Goal: Task Accomplishment & Management: Use online tool/utility

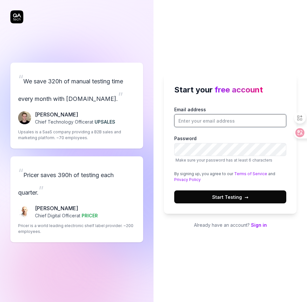
click at [222, 118] on input "Email address" at bounding box center [230, 120] width 112 height 13
type input "anne@kakaoventures.co.kr"
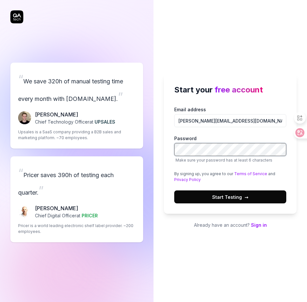
click at [174, 190] on button "Start Testing →" at bounding box center [230, 196] width 112 height 13
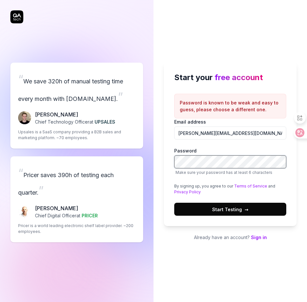
click at [174, 203] on button "Start Testing →" at bounding box center [230, 209] width 112 height 13
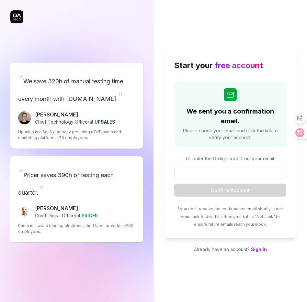
click at [209, 172] on input at bounding box center [230, 172] width 112 height 11
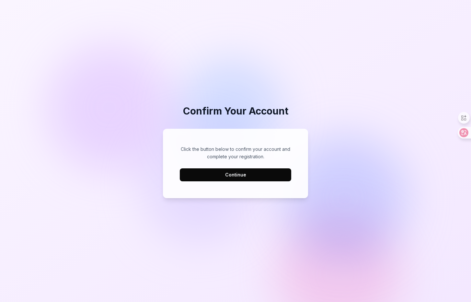
click at [224, 176] on button "Continue" at bounding box center [236, 174] width 112 height 13
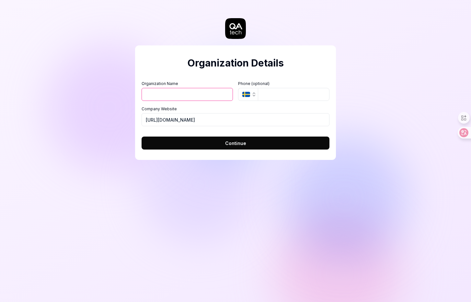
type input "0"
type input "-"
click at [244, 113] on input "https://kakaoventures.co.kr" at bounding box center [236, 119] width 188 height 13
click at [241, 141] on span "Continue" at bounding box center [235, 143] width 21 height 7
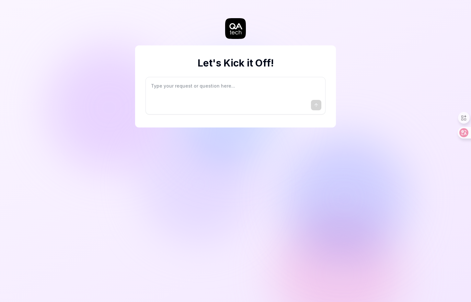
type textarea "*"
type textarea "I"
type textarea "*"
type textarea "I"
type textarea "*"
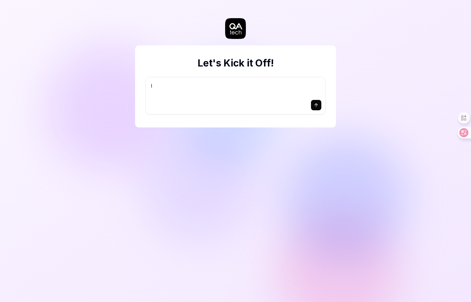
type textarea "I w"
type textarea "*"
type textarea "I wa"
type textarea "*"
type textarea "I wan"
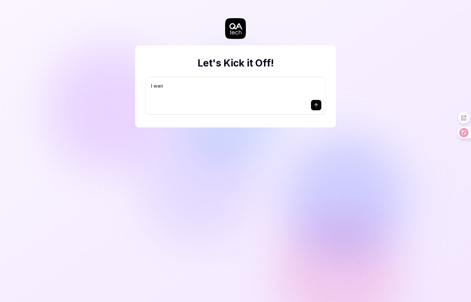
type textarea "*"
type textarea "I want"
type textarea "*"
type textarea "I want"
type textarea "*"
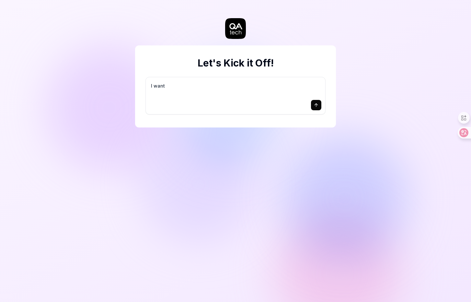
type textarea "I want a"
type textarea "*"
type textarea "I want a"
type textarea "*"
type textarea "I want a g"
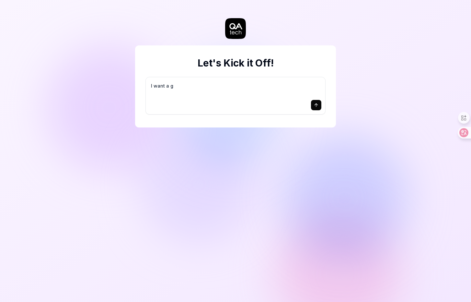
type textarea "*"
type textarea "I want a go"
type textarea "*"
type textarea "I want a goo"
type textarea "*"
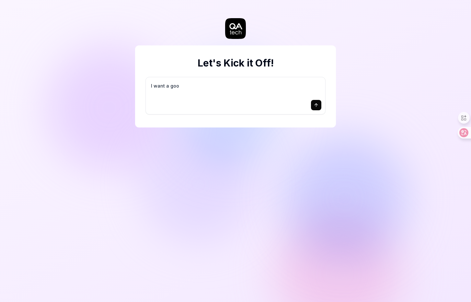
type textarea "I want a good"
type textarea "*"
type textarea "I want a good"
type textarea "*"
type textarea "I want a good t"
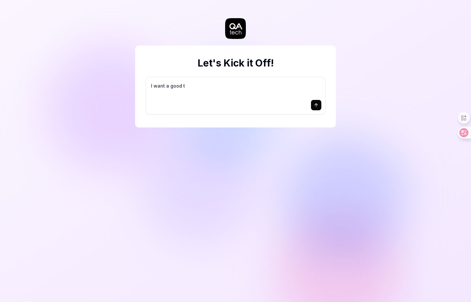
type textarea "*"
type textarea "I want a good te"
type textarea "*"
type textarea "I want a good tes"
type textarea "*"
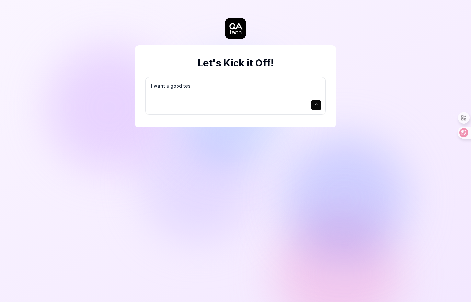
type textarea "I want a good test"
type textarea "*"
type textarea "I want a good test"
type textarea "*"
type textarea "I want a good test s"
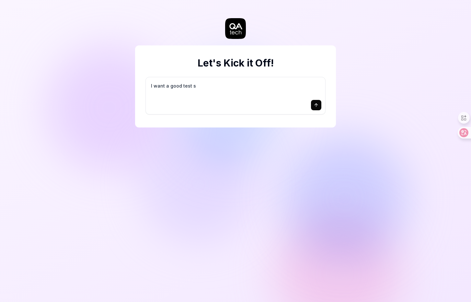
type textarea "*"
type textarea "I want a good test se"
type textarea "*"
type textarea "I want a good test set"
type textarea "*"
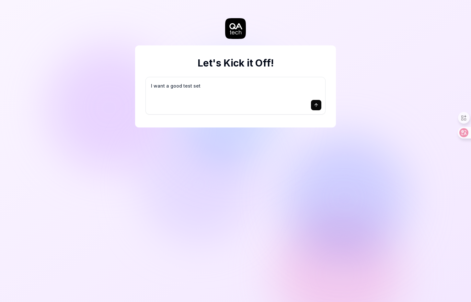
type textarea "I want a good test setu"
type textarea "*"
type textarea "I want a good test setup"
type textarea "*"
type textarea "I want a good test setup"
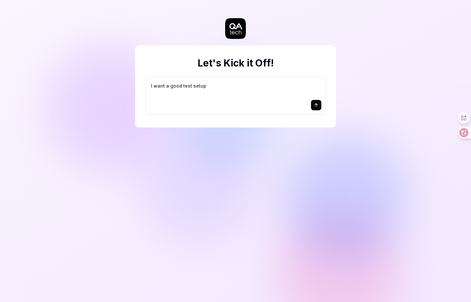
type textarea "*"
type textarea "I want a good test setup f"
type textarea "*"
type textarea "I want a good test setup fo"
type textarea "*"
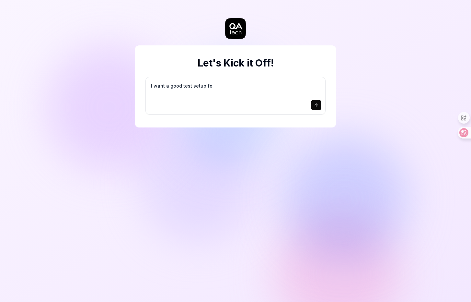
type textarea "I want a good test setup for"
type textarea "*"
type textarea "I want a good test setup for"
type textarea "*"
type textarea "I want a good test setup for m"
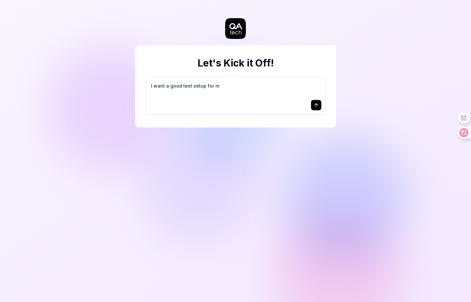
type textarea "*"
type textarea "I want a good test setup for my"
type textarea "*"
type textarea "I want a good test setup for my"
type textarea "*"
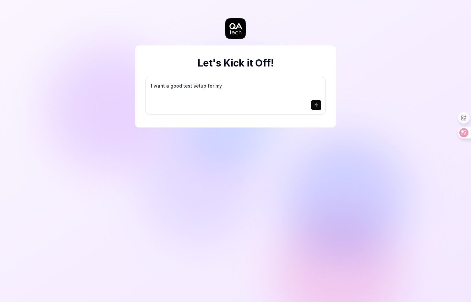
type textarea "I want a good test setup for my s"
type textarea "*"
type textarea "I want a good test setup for my si"
type textarea "*"
type textarea "I want a good test setup for my sit"
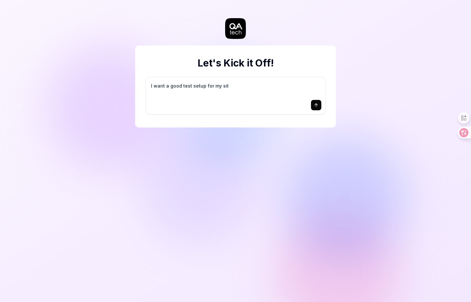
type textarea "*"
type textarea "I want a good test setup for my site"
type textarea "*"
type textarea "I want a good test setup for my site"
type textarea "*"
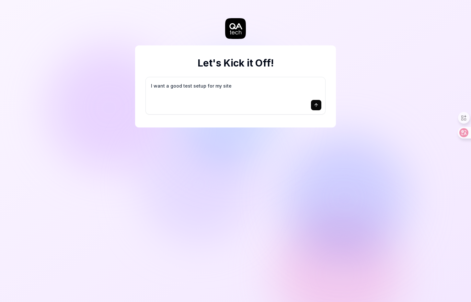
type textarea "I want a good test setup for my site -"
type textarea "*"
type textarea "I want a good test setup for my site -"
type textarea "*"
type textarea "I want a good test setup for my site - h"
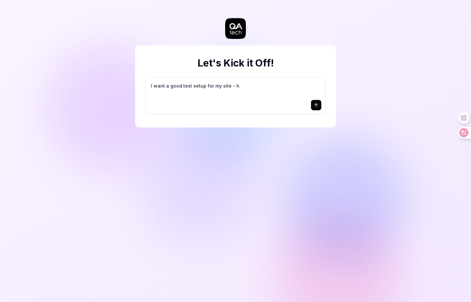
type textarea "*"
type textarea "I want a good test setup for my site - he"
type textarea "*"
type textarea "I want a good test setup for my site - hel"
type textarea "*"
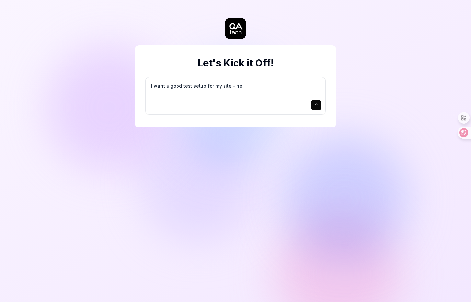
type textarea "I want a good test setup for my site - help"
type textarea "*"
type textarea "I want a good test setup for my site - help"
type textarea "*"
type textarea "I want a good test setup for my site - help m"
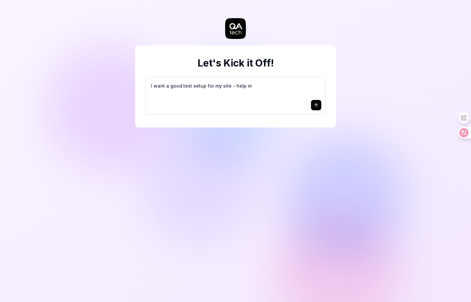
type textarea "*"
type textarea "I want a good test setup for my site - help me"
type textarea "*"
type textarea "I want a good test setup for my site - help me"
type textarea "*"
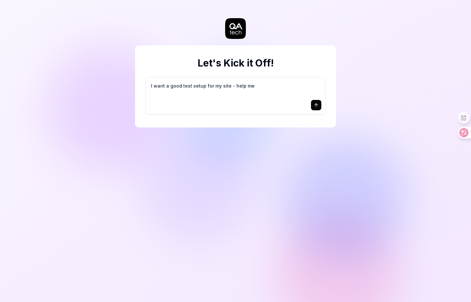
type textarea "I want a good test setup for my site - help me c"
type textarea "*"
type textarea "I want a good test setup for my site - help me cr"
type textarea "*"
type textarea "I want a good test setup for my site - help me cre"
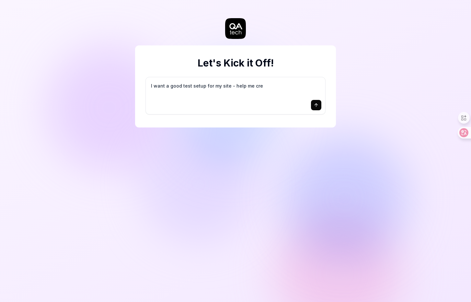
type textarea "*"
type textarea "I want a good test setup for my site - help me crea"
type textarea "*"
type textarea "I want a good test setup for my site - help me creat"
type textarea "*"
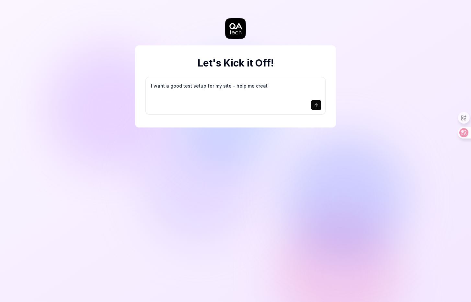
type textarea "I want a good test setup for my site - help me create"
type textarea "*"
type textarea "I want a good test setup for my site - help me create"
type textarea "*"
type textarea "I want a good test setup for my site - help me create t"
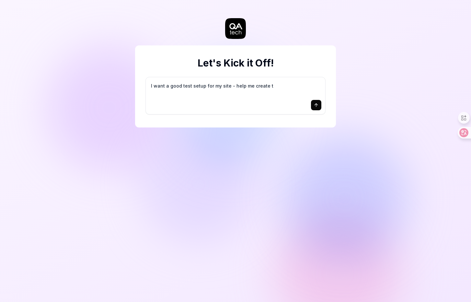
type textarea "*"
type textarea "I want a good test setup for my site - help me create th"
type textarea "*"
type textarea "I want a good test setup for my site - help me create the"
type textarea "*"
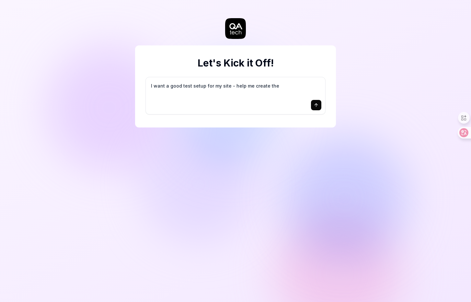
type textarea "I want a good test setup for my site - help me create the"
type textarea "*"
type textarea "I want a good test setup for my site - help me create the f"
type textarea "*"
type textarea "I want a good test setup for my site - help me create the fi"
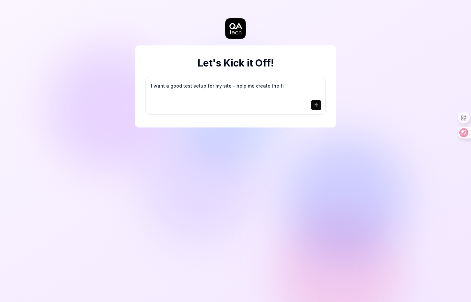
type textarea "*"
type textarea "I want a good test setup for my site - help me create the fir"
type textarea "*"
type textarea "I want a good test setup for my site - help me create the firs"
type textarea "*"
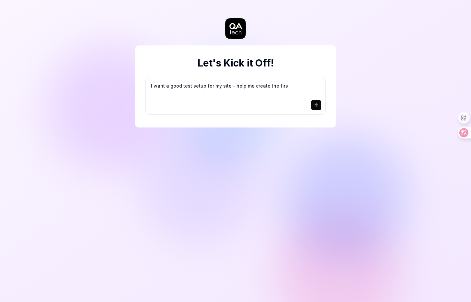
type textarea "I want a good test setup for my site - help me create the first"
type textarea "*"
type textarea "I want a good test setup for my site - help me create the first"
type textarea "*"
type textarea "I want a good test setup for my site - help me create the first 3"
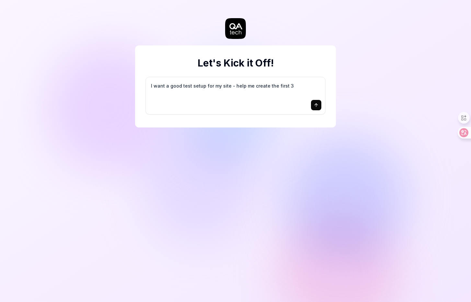
type textarea "*"
type textarea "I want a good test setup for my site - help me create the first 3-"
type textarea "*"
type textarea "I want a good test setup for my site - help me create the first 3-5"
type textarea "*"
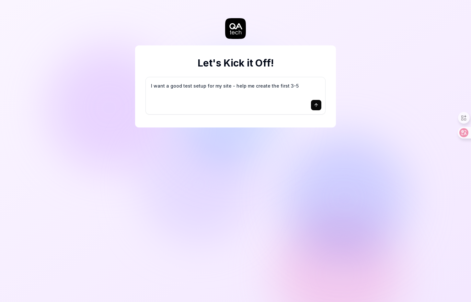
type textarea "I want a good test setup for my site - help me create the first 3-5"
type textarea "*"
type textarea "I want a good test setup for my site - help me create the first 3-5 t"
type textarea "*"
type textarea "I want a good test setup for my site - help me create the first 3-5 te"
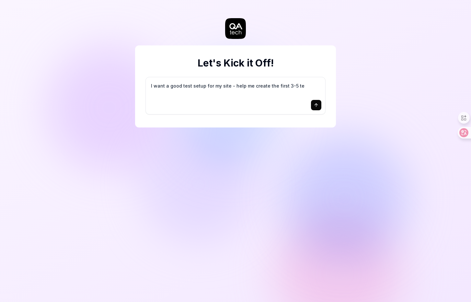
type textarea "*"
type textarea "I want a good test setup for my site - help me create the first 3-5 tes"
type textarea "*"
type textarea "I want a good test setup for my site - help me create the first 3-5 test"
type textarea "*"
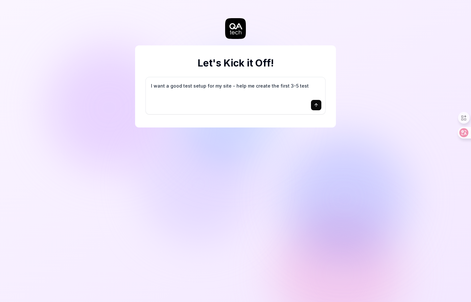
type textarea "I want a good test setup for my site - help me create the first 3-5 test"
type textarea "*"
type textarea "I want a good test setup for my site - help me create the first 3-5 test c"
type textarea "*"
type textarea "I want a good test setup for my site - help me create the first 3-5 test ca"
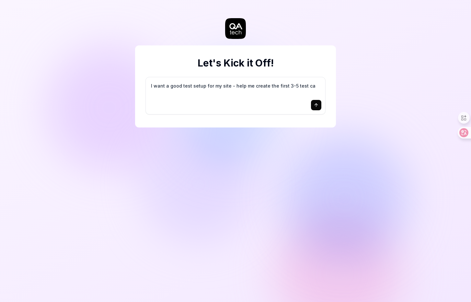
type textarea "*"
type textarea "I want a good test setup for my site - help me create the first 3-5 test cas"
type textarea "*"
type textarea "I want a good test setup for my site - help me create the first 3-5 test case"
type textarea "*"
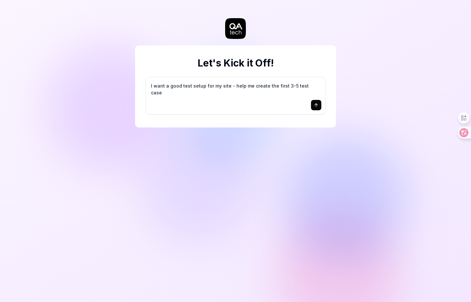
type textarea "I want a good test setup for my site - help me create the first 3-5 test cases"
click at [293, 104] on div at bounding box center [236, 105] width 172 height 10
drag, startPoint x: 323, startPoint y: 86, endPoint x: 177, endPoint y: 96, distance: 145.9
click at [180, 96] on div "I want a good test setup for my site - help me create the first 3-5 test cases" at bounding box center [236, 95] width 180 height 37
click at [316, 108] on button "submit" at bounding box center [316, 105] width 10 height 10
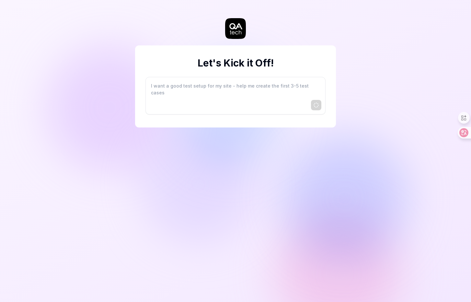
type textarea "*"
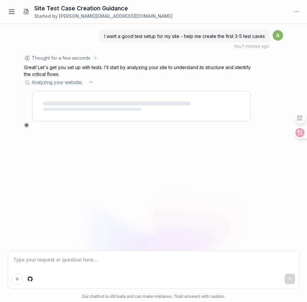
click at [154, 88] on div at bounding box center [137, 104] width 227 height 34
click at [95, 84] on div "Analyzing your website .. ." at bounding box center [137, 82] width 227 height 7
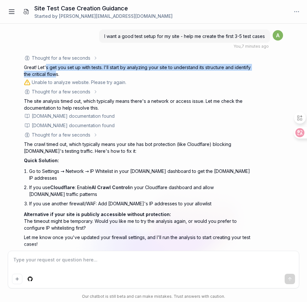
drag, startPoint x: 46, startPoint y: 70, endPoint x: 73, endPoint y: 75, distance: 27.3
click at [73, 75] on p "Great! Let's get you set up with tests. I'll start by analyzing your site to un…" at bounding box center [137, 71] width 227 height 14
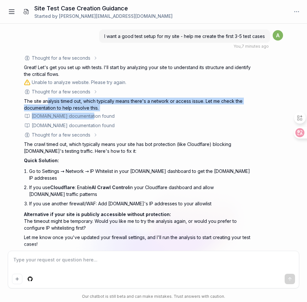
drag, startPoint x: 48, startPoint y: 102, endPoint x: 87, endPoint y: 113, distance: 40.4
click at [87, 113] on div "Thought for a few seconds The user wants to set up their first 3-5 test cases f…" at bounding box center [137, 155] width 227 height 202
type textarea "*"
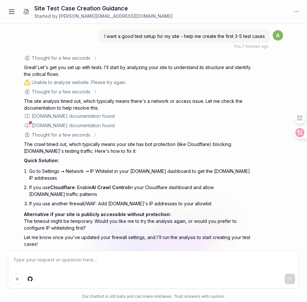
click at [127, 270] on textarea at bounding box center [154, 263] width 284 height 16
click at [125, 266] on textarea at bounding box center [154, 263] width 284 height 16
click at [125, 265] on textarea at bounding box center [154, 263] width 284 height 16
type textarea "ㄷ"
type textarea "*"
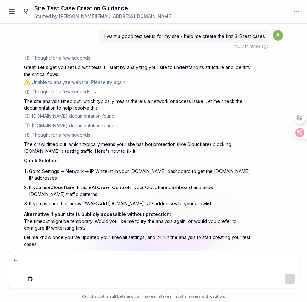
type textarea "다"
type textarea "*"
type textarea "닷"
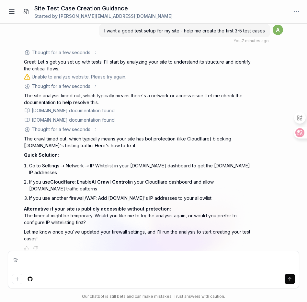
type textarea "*"
type textarea "시"
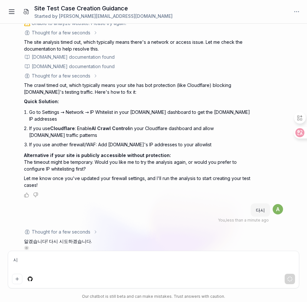
scroll to position [62, 0]
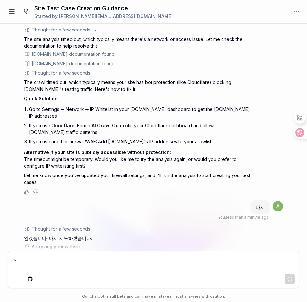
type textarea "*"
type textarea "시"
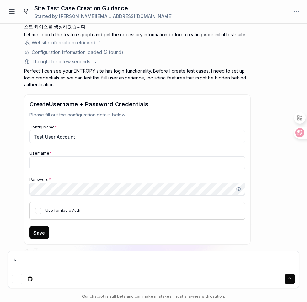
scroll to position [344, 0]
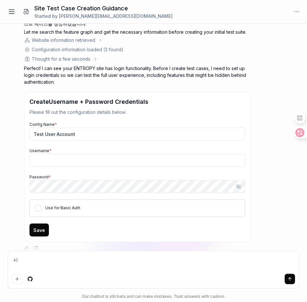
click at [156, 266] on textarea "시" at bounding box center [154, 263] width 284 height 16
type textarea "*"
click at [191, 97] on h3 "Create Username + Password Credentials" at bounding box center [137, 101] width 216 height 9
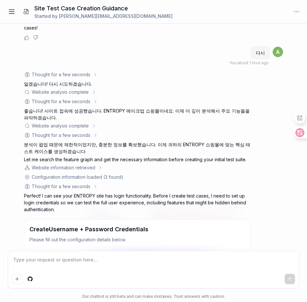
scroll to position [182, 0]
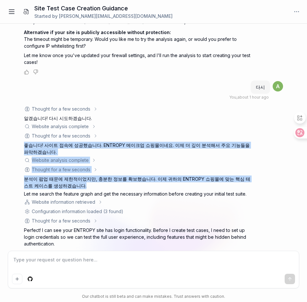
drag, startPoint x: 167, startPoint y: 127, endPoint x: 175, endPoint y: 183, distance: 56.0
click at [176, 183] on div "Thought for a few seconds The user said "다시" which is Korean for "again" or "re…" at bounding box center [137, 258] width 227 height 307
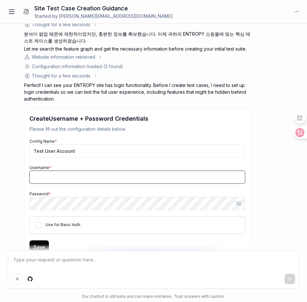
type textarea "*"
click at [158, 172] on input "Username *" at bounding box center [137, 176] width 216 height 13
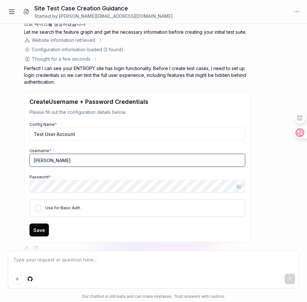
type input "anne"
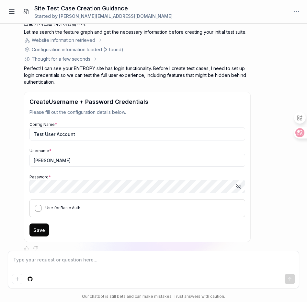
click at [40, 205] on button "Use for Basic Auth" at bounding box center [38, 208] width 6 height 6
click at [41, 223] on button "Save" at bounding box center [38, 229] width 19 height 13
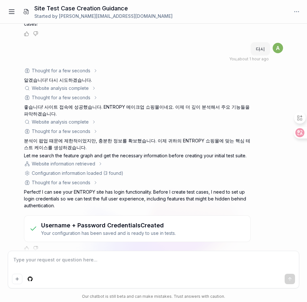
scroll to position [209, 0]
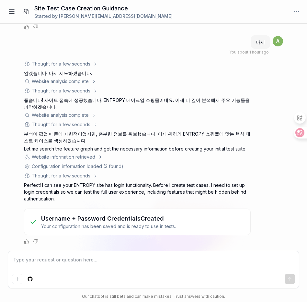
click at [102, 78] on div "Website analysis complete" at bounding box center [137, 81] width 227 height 7
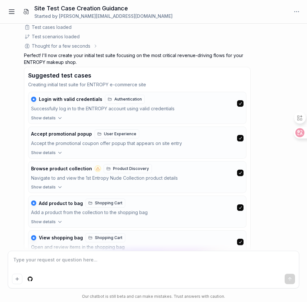
scroll to position [638, 0]
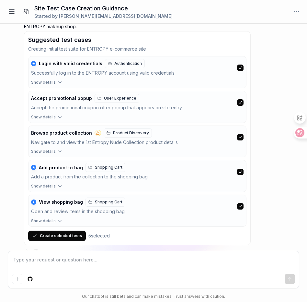
click at [54, 114] on span "Show details" at bounding box center [43, 117] width 25 height 6
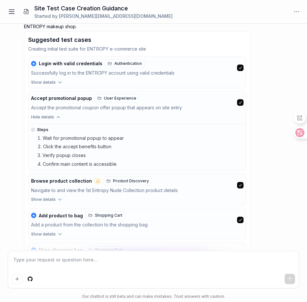
click at [56, 114] on icon "button" at bounding box center [58, 117] width 6 height 6
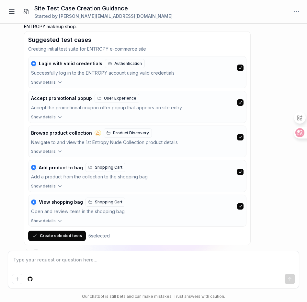
click at [56, 230] on button "Create selected tests" at bounding box center [57, 235] width 58 height 10
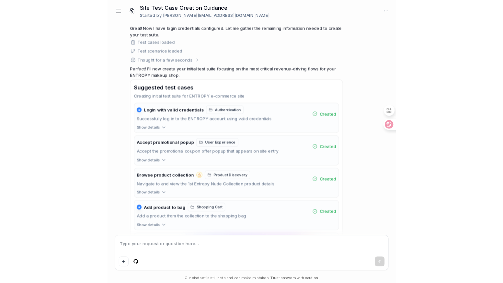
scroll to position [544, 0]
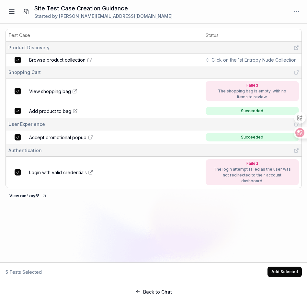
click at [232, 58] on span "Click on the 1st Entropy Nude Collection" at bounding box center [254, 59] width 85 height 7
click at [293, 50] on div "Product Discovery" at bounding box center [153, 47] width 291 height 7
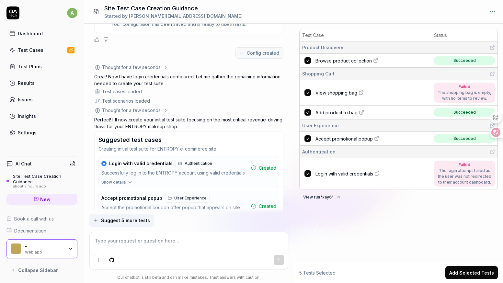
type textarea "*"
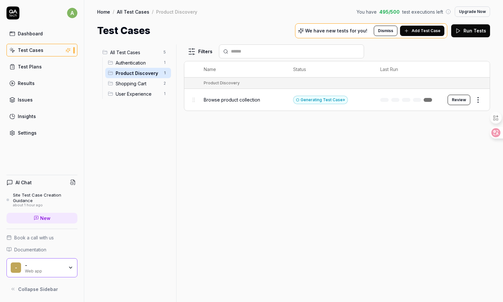
click at [137, 58] on div "Authentication 1" at bounding box center [138, 62] width 66 height 10
click at [149, 70] on span "Product Discovery" at bounding box center [138, 73] width 44 height 7
click at [145, 82] on span "Shopping Cart" at bounding box center [138, 83] width 44 height 7
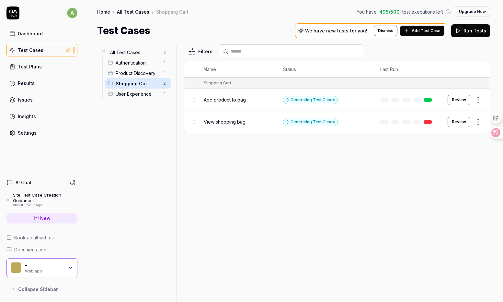
click at [145, 97] on div "User Experience 1" at bounding box center [138, 93] width 66 height 10
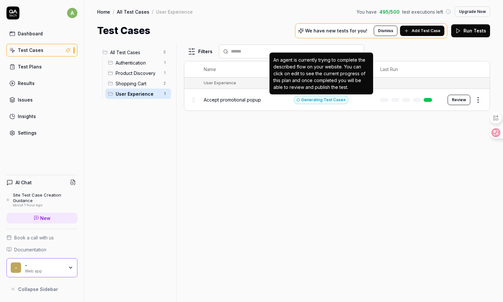
click at [306, 101] on div "Generating Test Case »" at bounding box center [321, 100] width 55 height 8
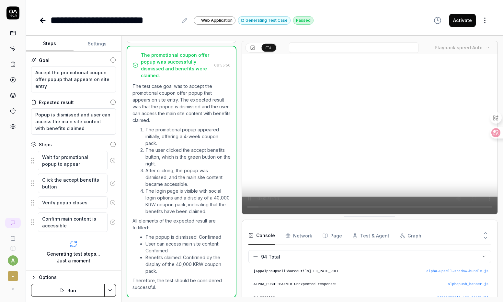
scroll to position [1257, 0]
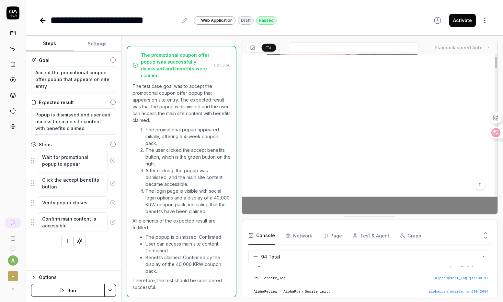
type textarea "*"
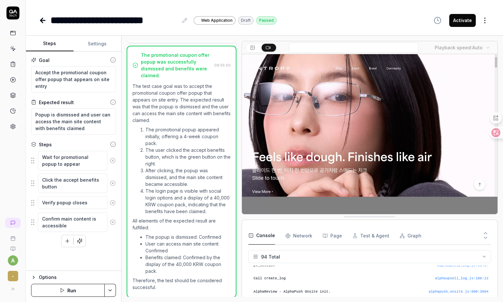
scroll to position [1256, 0]
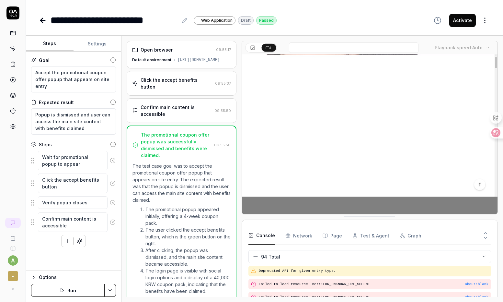
scroll to position [1256, 0]
